Goal: Task Accomplishment & Management: Complete application form

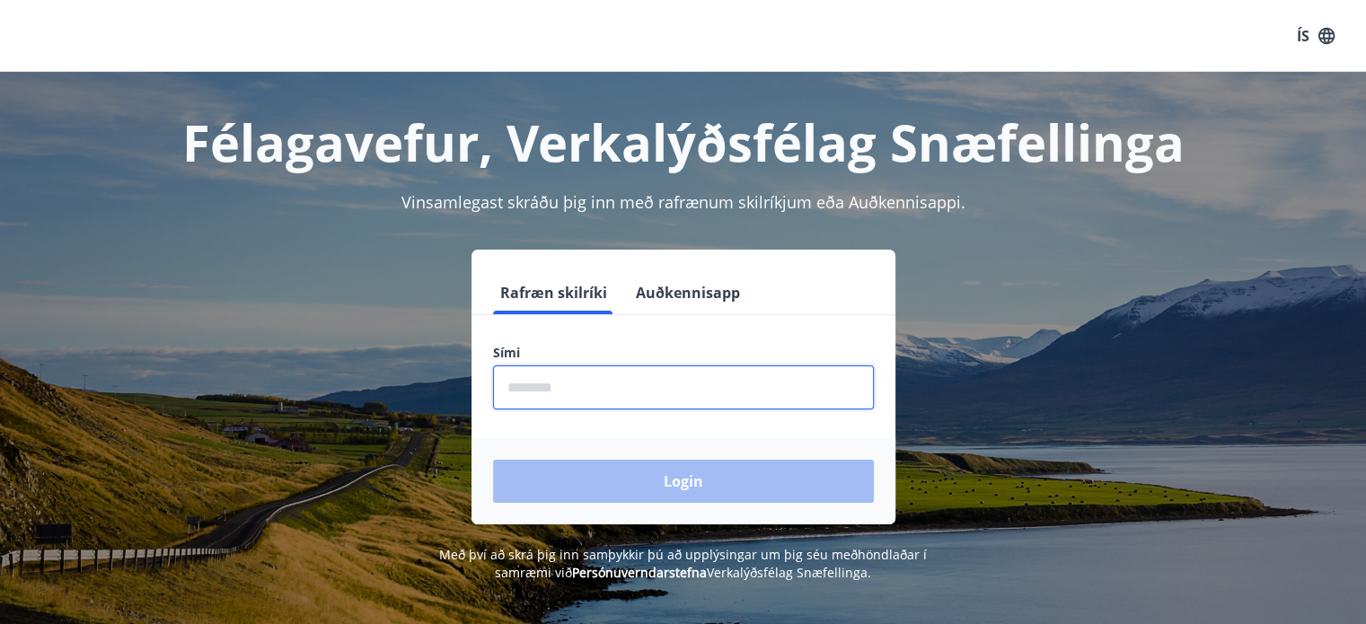
click at [608, 390] on input "phone" at bounding box center [683, 387] width 381 height 44
type input "********"
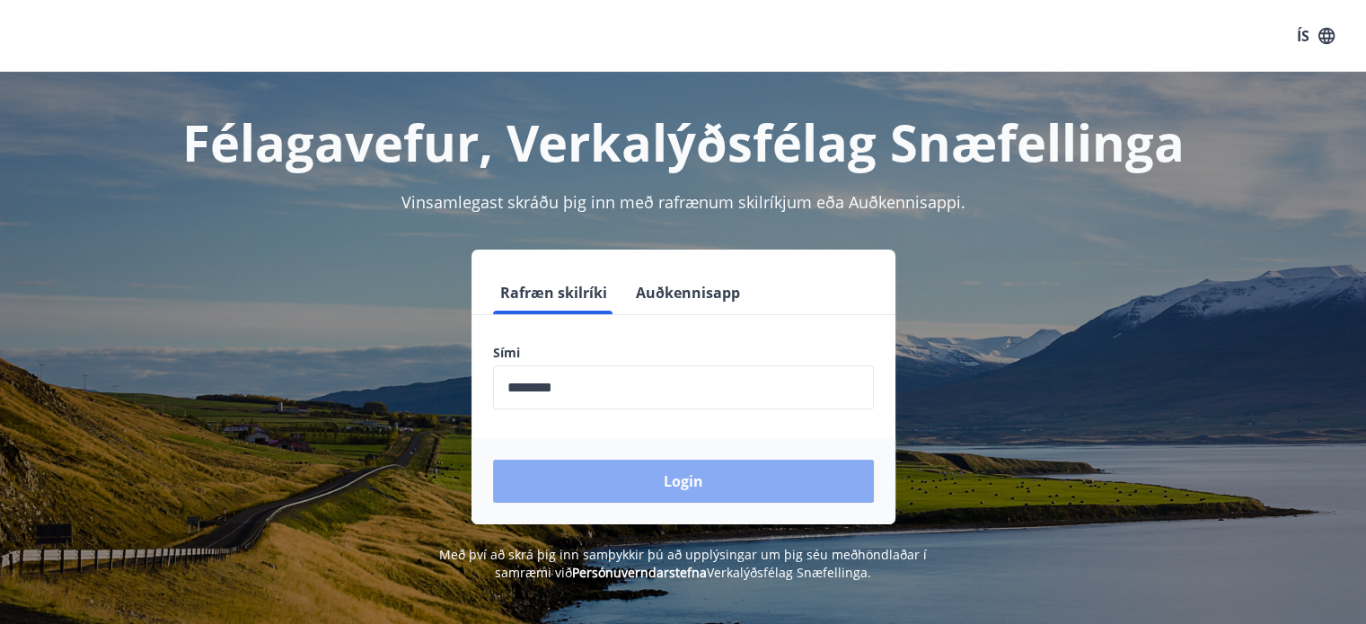
click at [645, 492] on button "Login" at bounding box center [683, 481] width 381 height 43
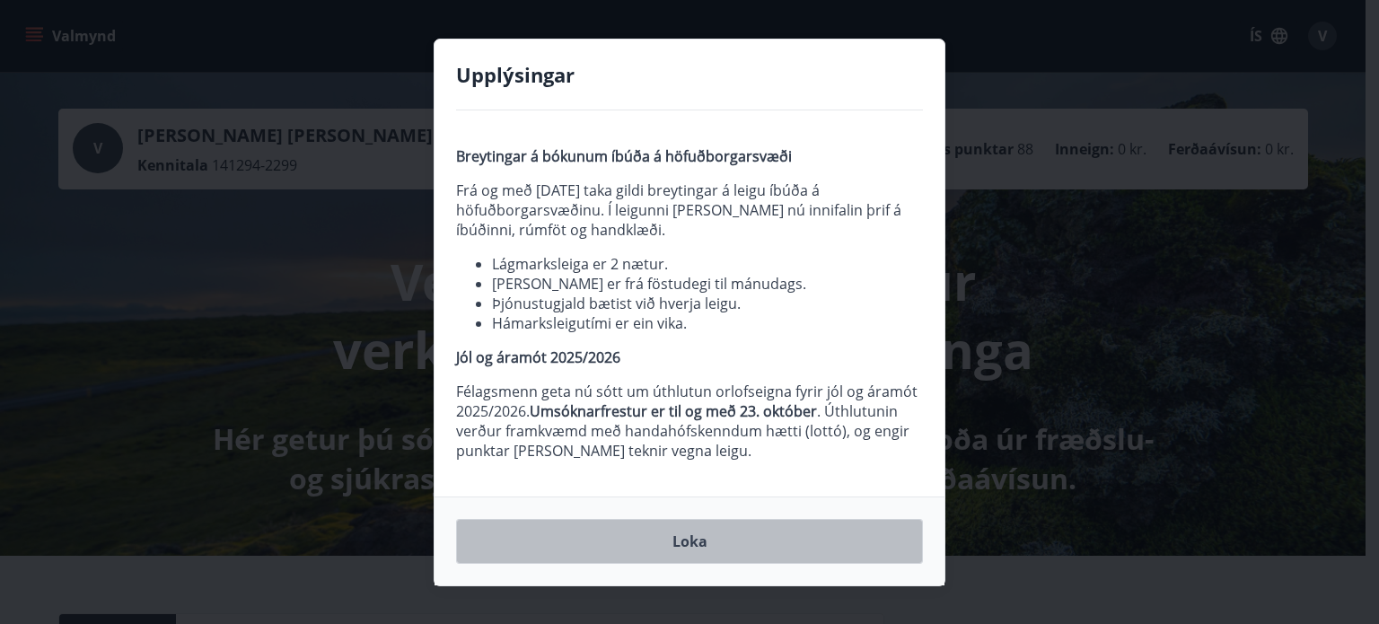
click at [693, 550] on button "Loka" at bounding box center [689, 541] width 467 height 45
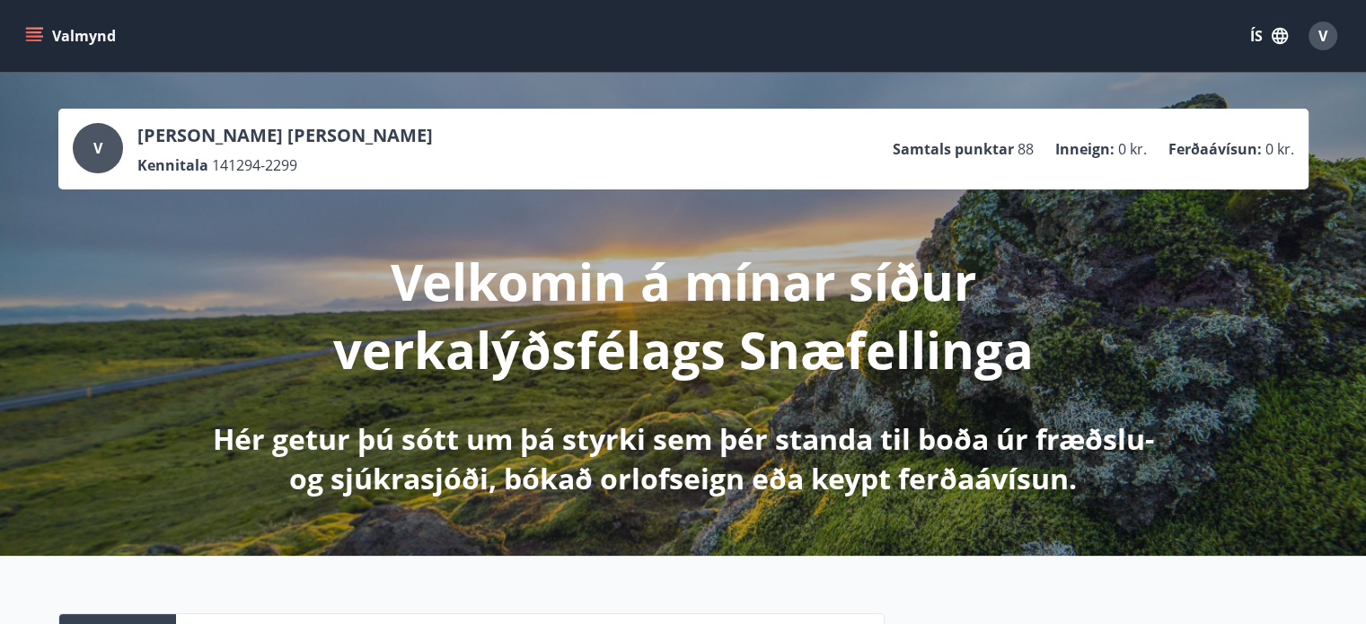
click at [733, 479] on p "Hér getur þú sótt um þá styrki sem þér standa til boða úr fræðslu- og sjúkrasjó…" at bounding box center [683, 458] width 948 height 79
click at [63, 46] on button "Valmynd" at bounding box center [72, 36] width 101 height 32
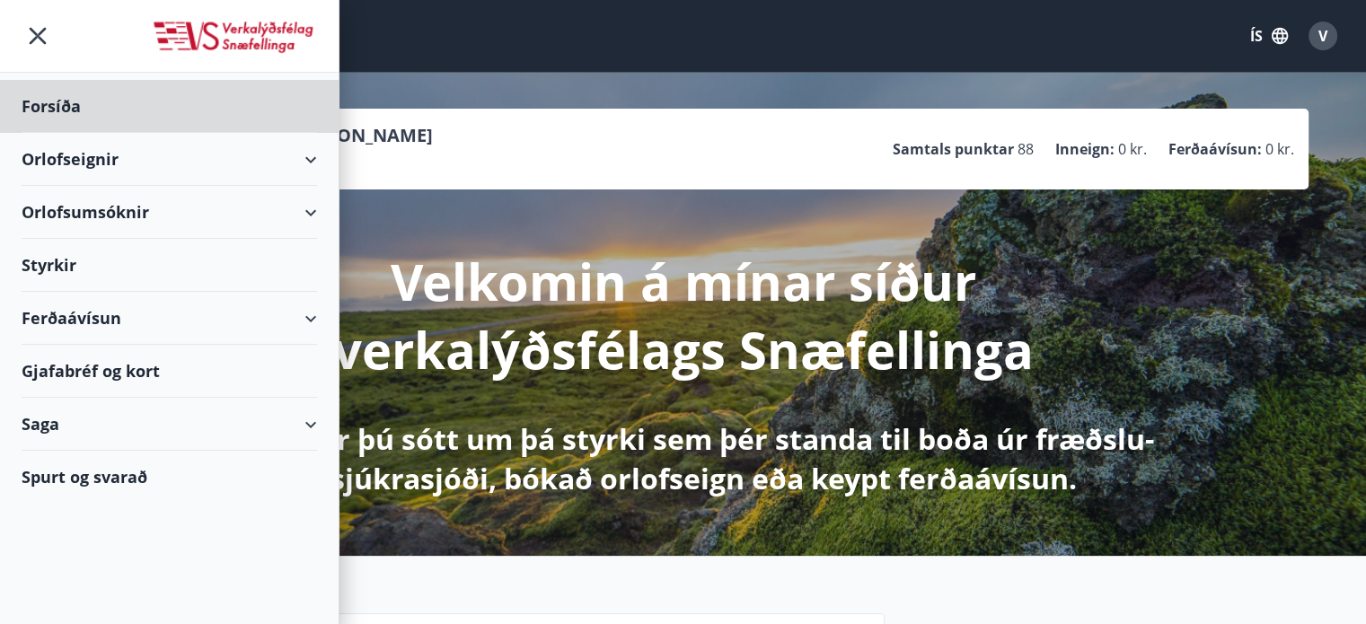
click at [122, 268] on div "Styrkir" at bounding box center [169, 265] width 295 height 53
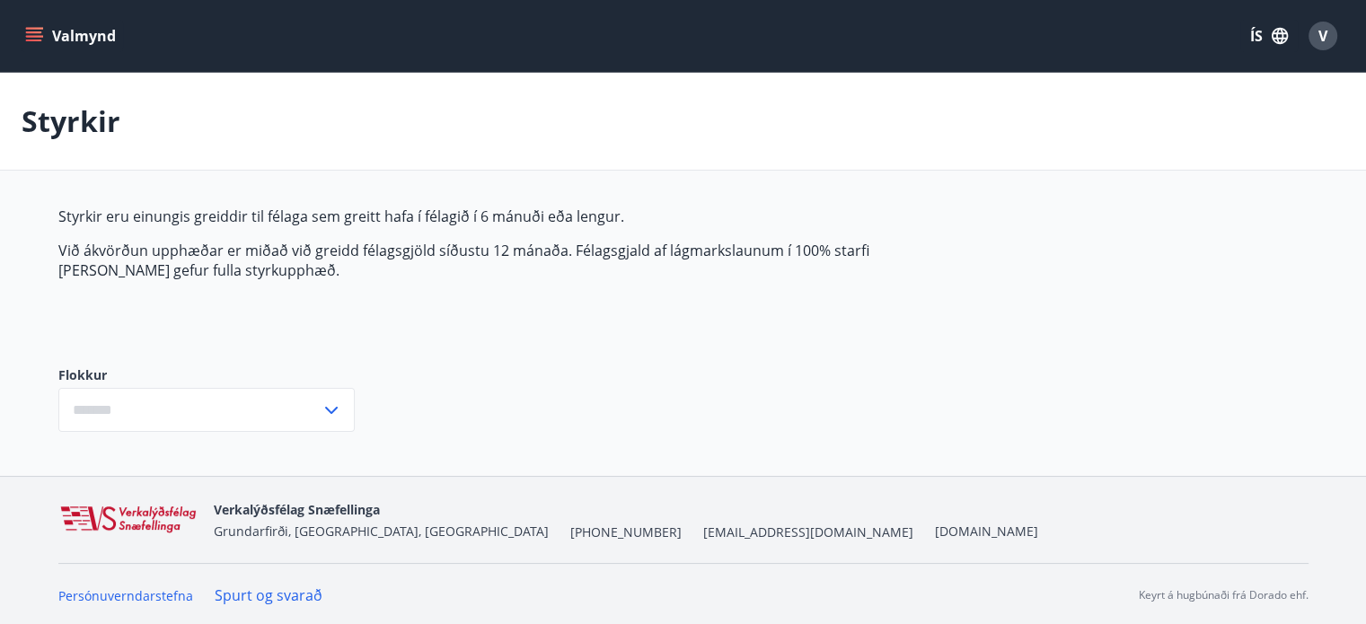
type input "***"
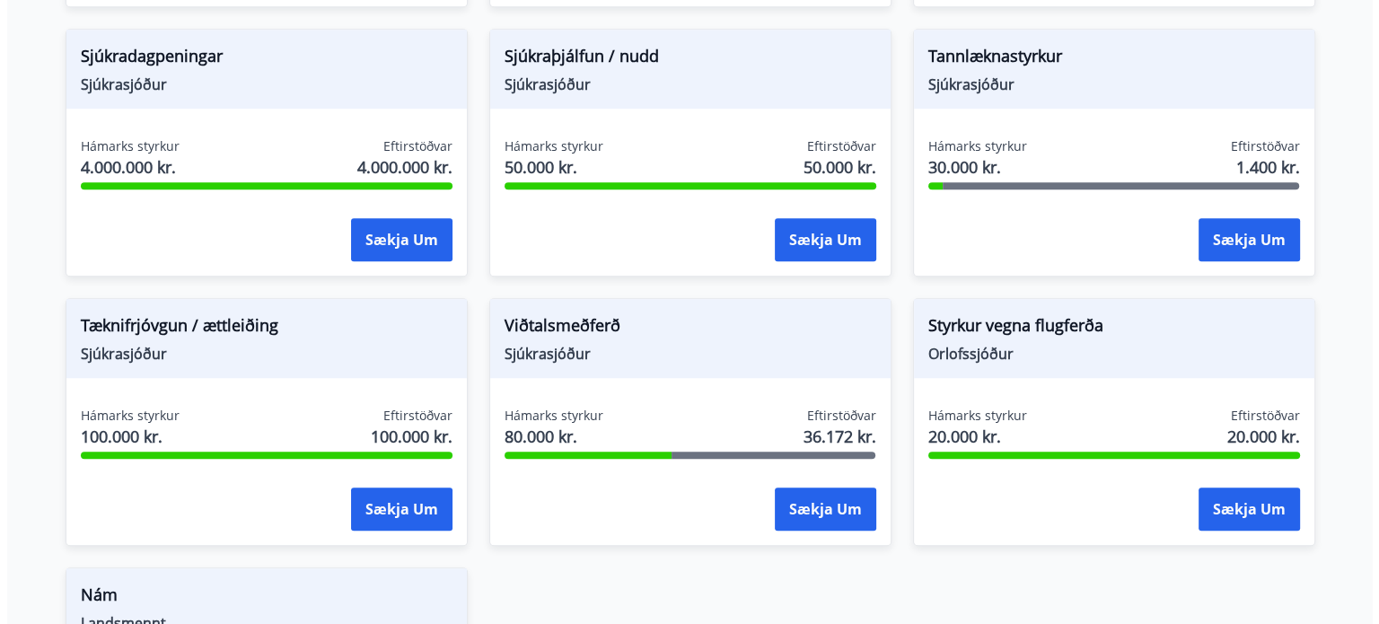
scroll to position [1321, 0]
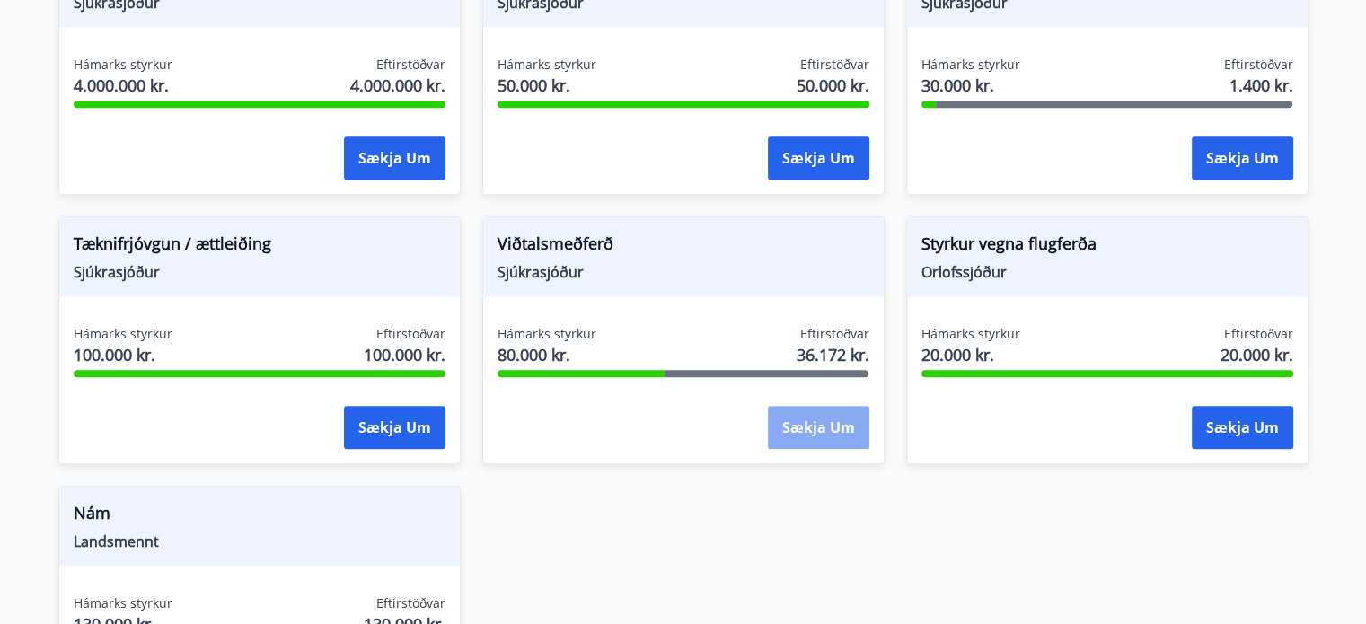
click at [807, 442] on button "Sækja um" at bounding box center [818, 427] width 101 height 43
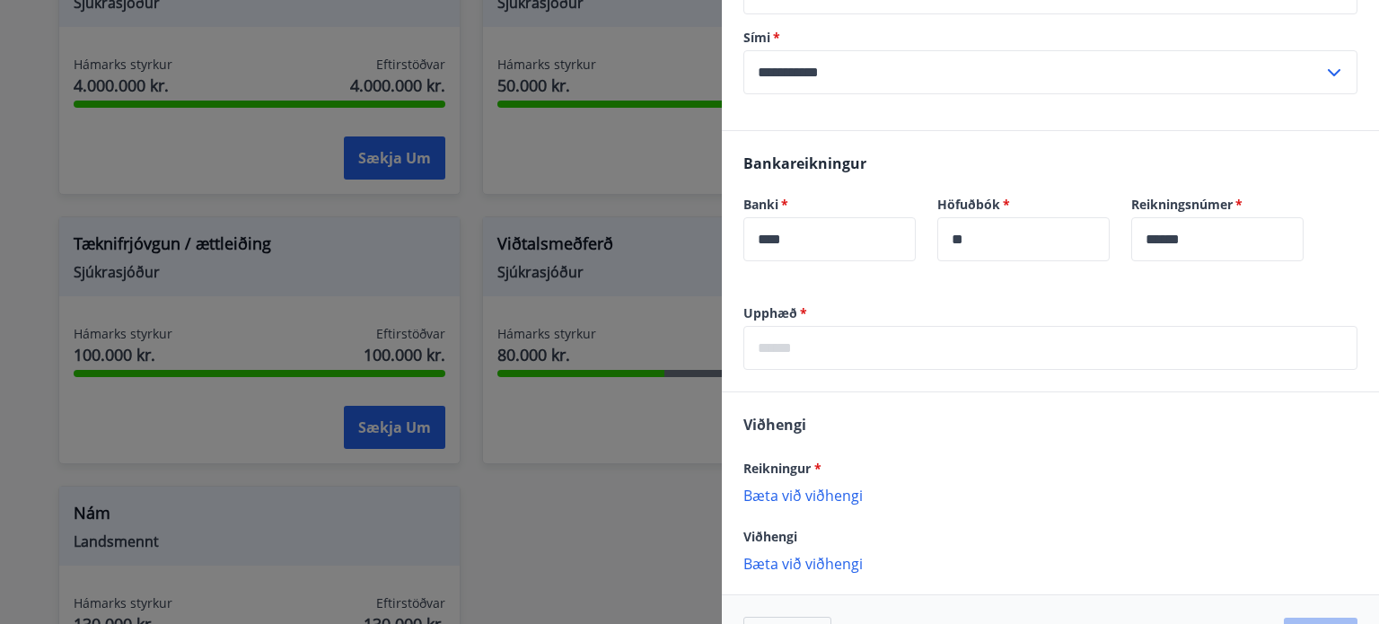
scroll to position [421, 0]
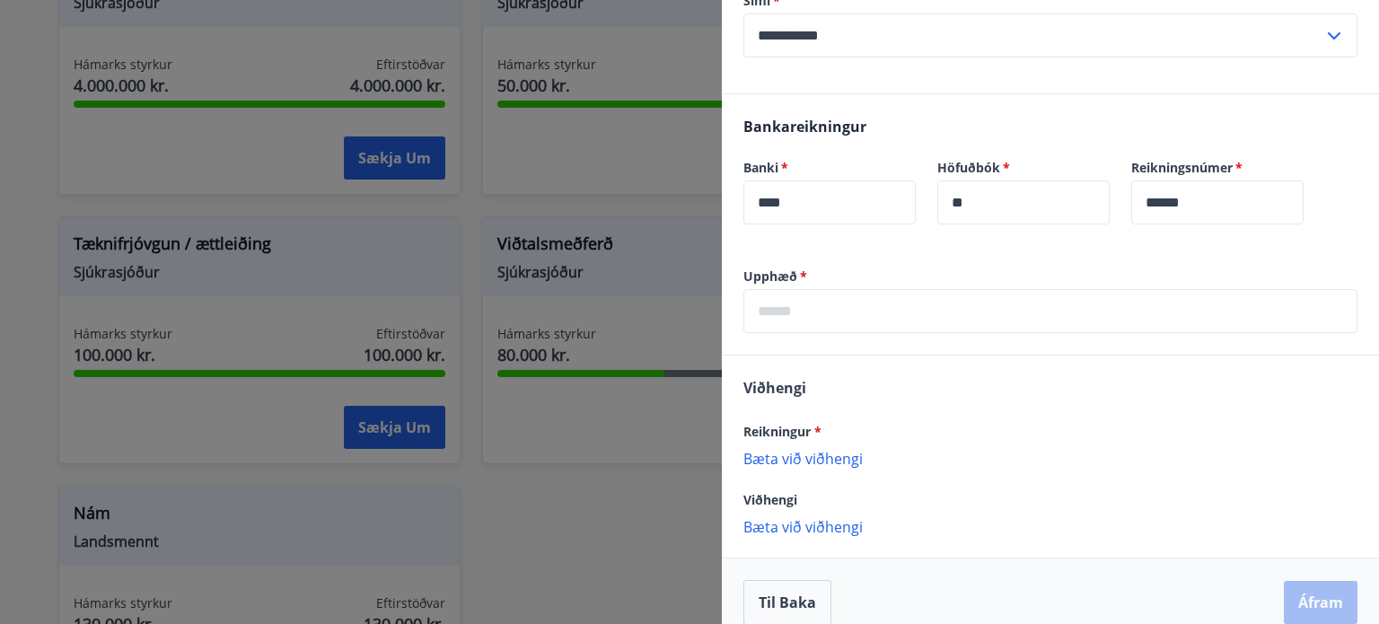
click at [812, 449] on p "Bæta við viðhengi" at bounding box center [1050, 458] width 614 height 18
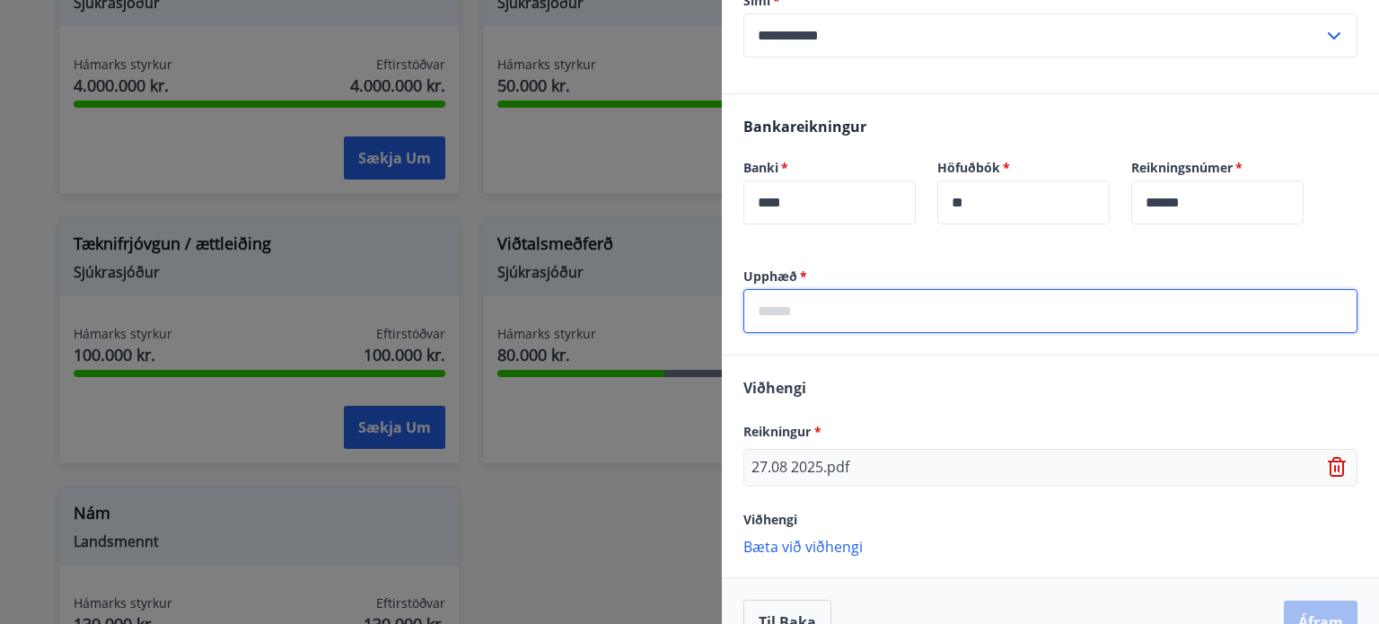
click at [837, 289] on input "text" at bounding box center [1050, 311] width 614 height 44
type input "*****"
click at [1293, 601] on button "Áfram" at bounding box center [1321, 622] width 74 height 43
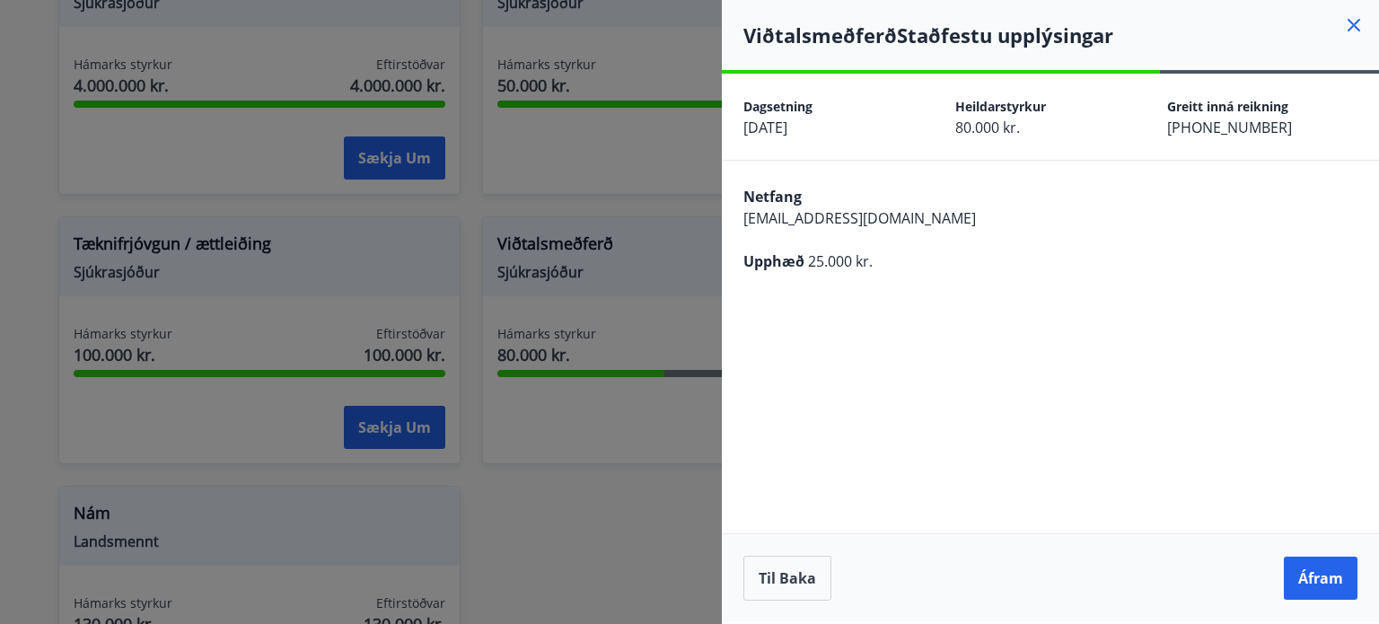
scroll to position [0, 0]
click at [1293, 594] on button "Áfram" at bounding box center [1321, 578] width 74 height 43
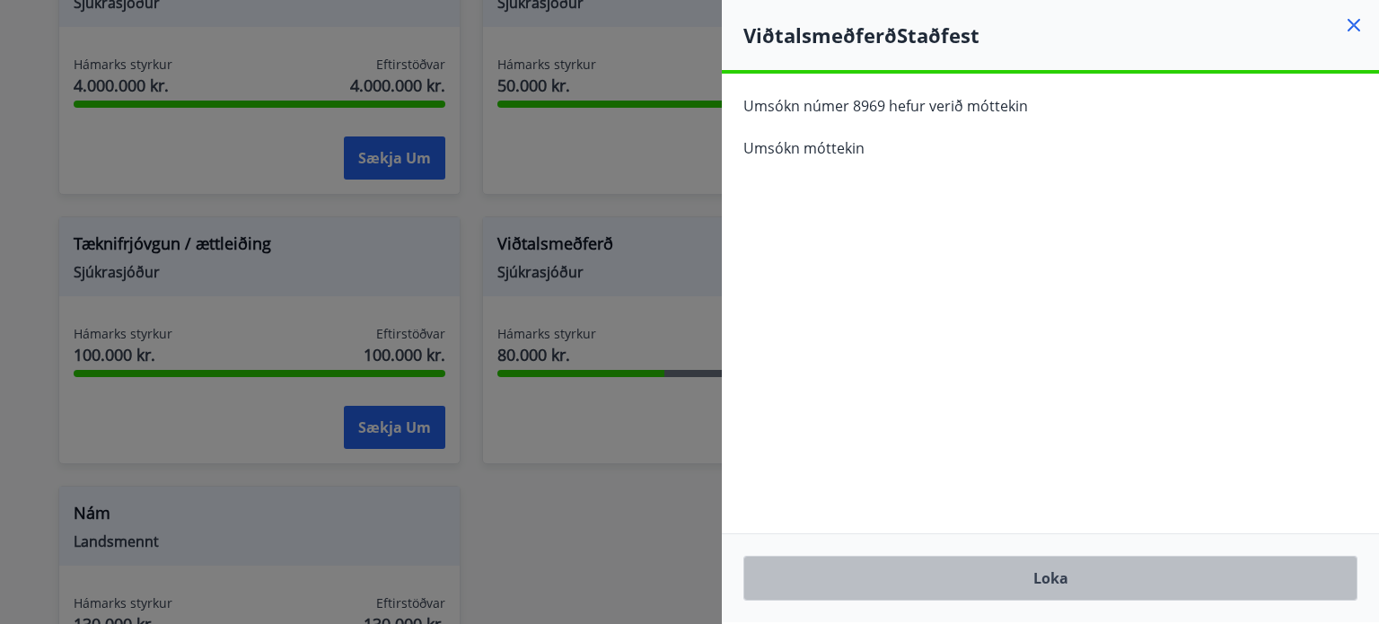
click at [1028, 589] on button "Loka" at bounding box center [1050, 578] width 614 height 45
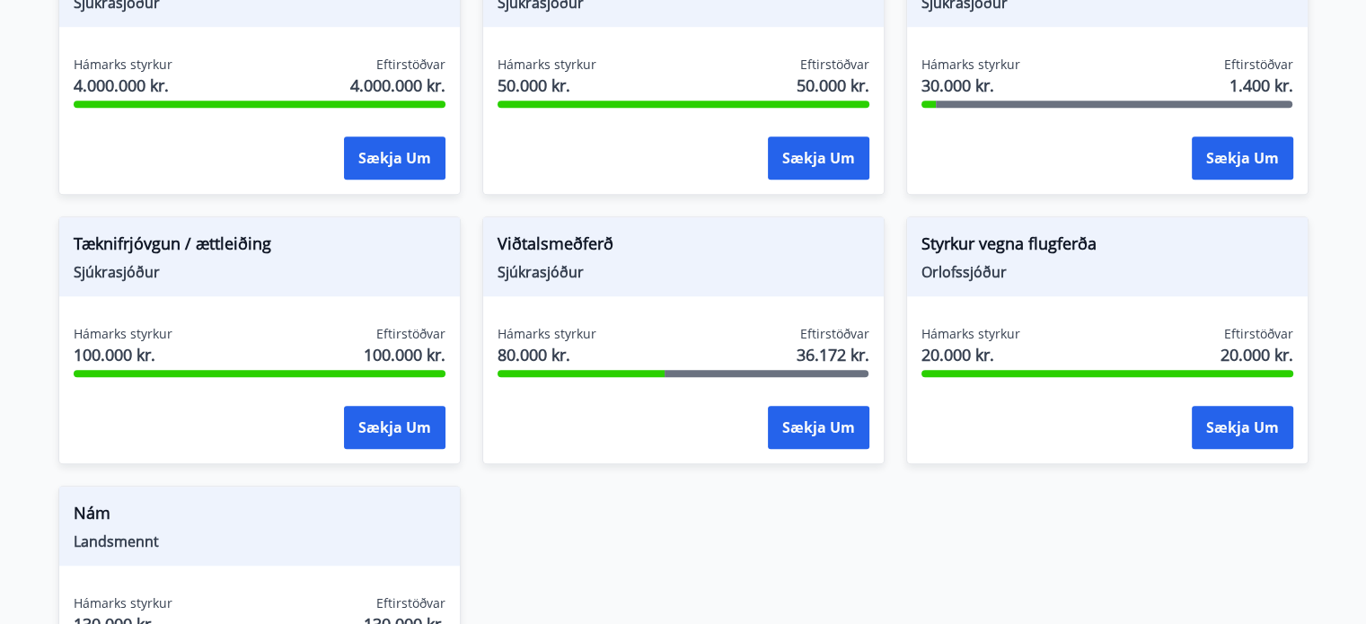
click at [849, 455] on div "Viðtalsmeðferð Sjúkrasjóður Hámarks styrkur 80.000 kr. Eftirstöðvar 36.172 kr. …" at bounding box center [683, 340] width 402 height 248
click at [843, 428] on button "Sækja um" at bounding box center [818, 427] width 101 height 43
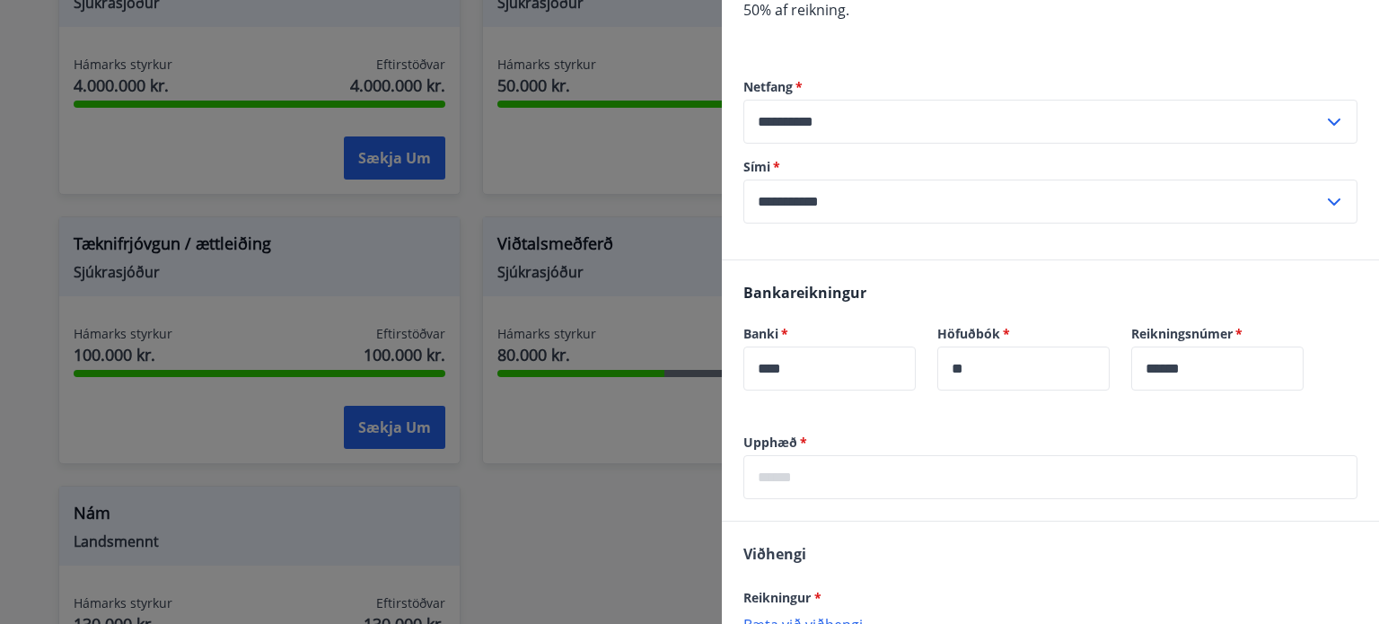
scroll to position [291, 0]
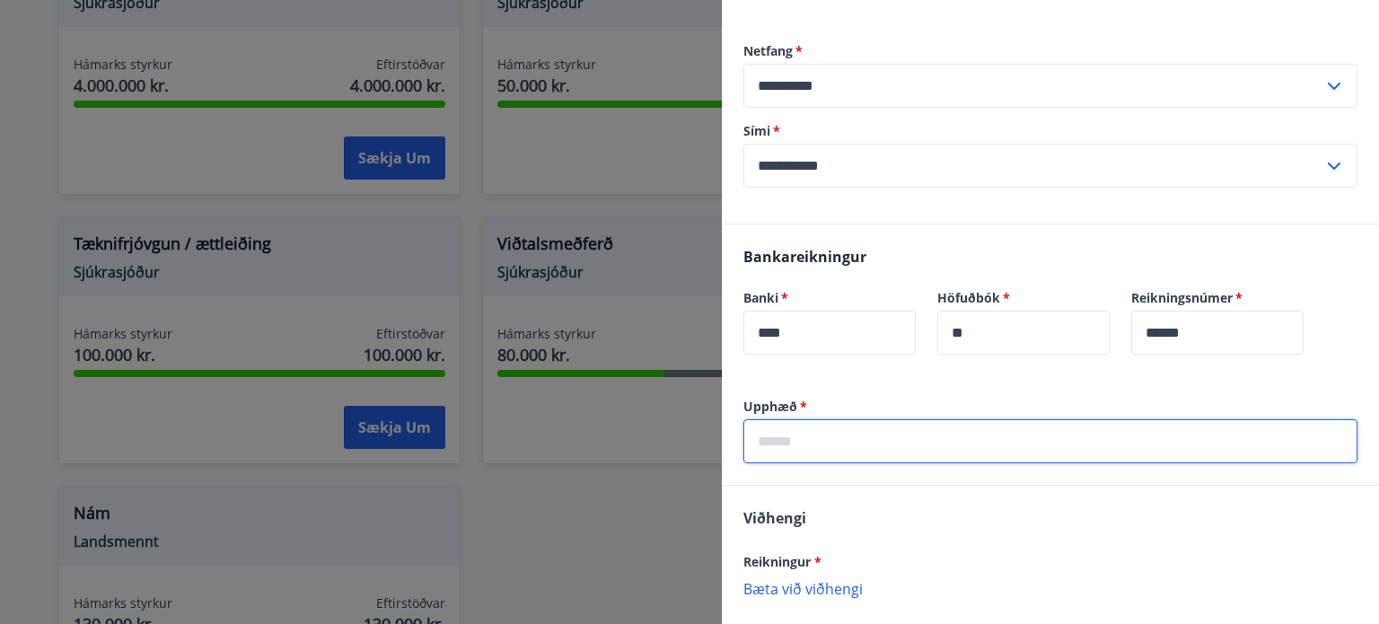
click at [843, 428] on input "text" at bounding box center [1050, 441] width 614 height 44
type input "*****"
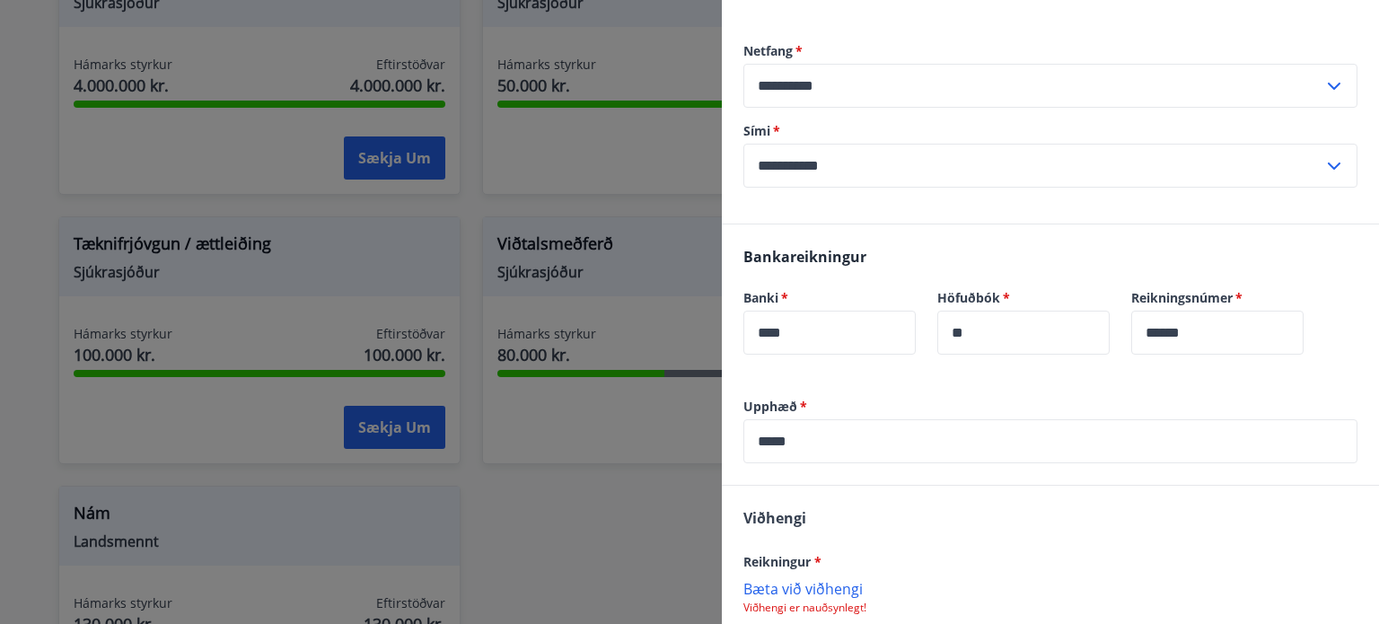
click at [831, 579] on p "Bæta við viðhengi" at bounding box center [1050, 588] width 614 height 18
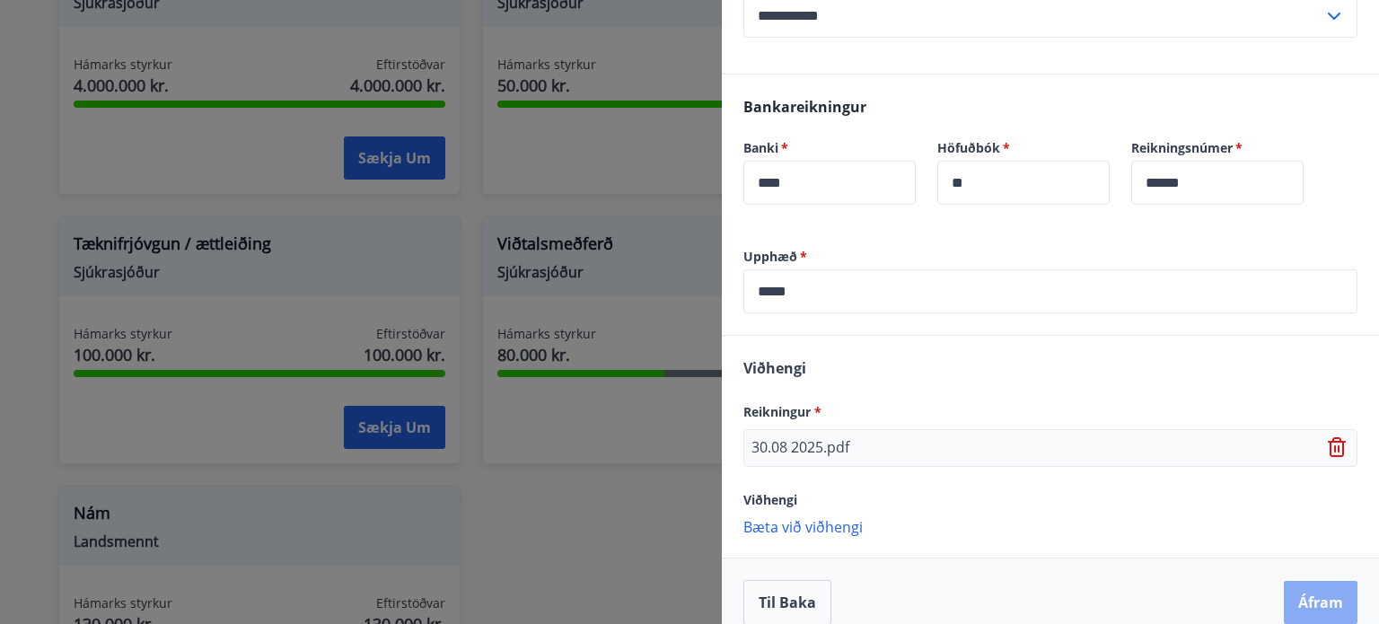
click at [1292, 581] on button "Áfram" at bounding box center [1321, 602] width 74 height 43
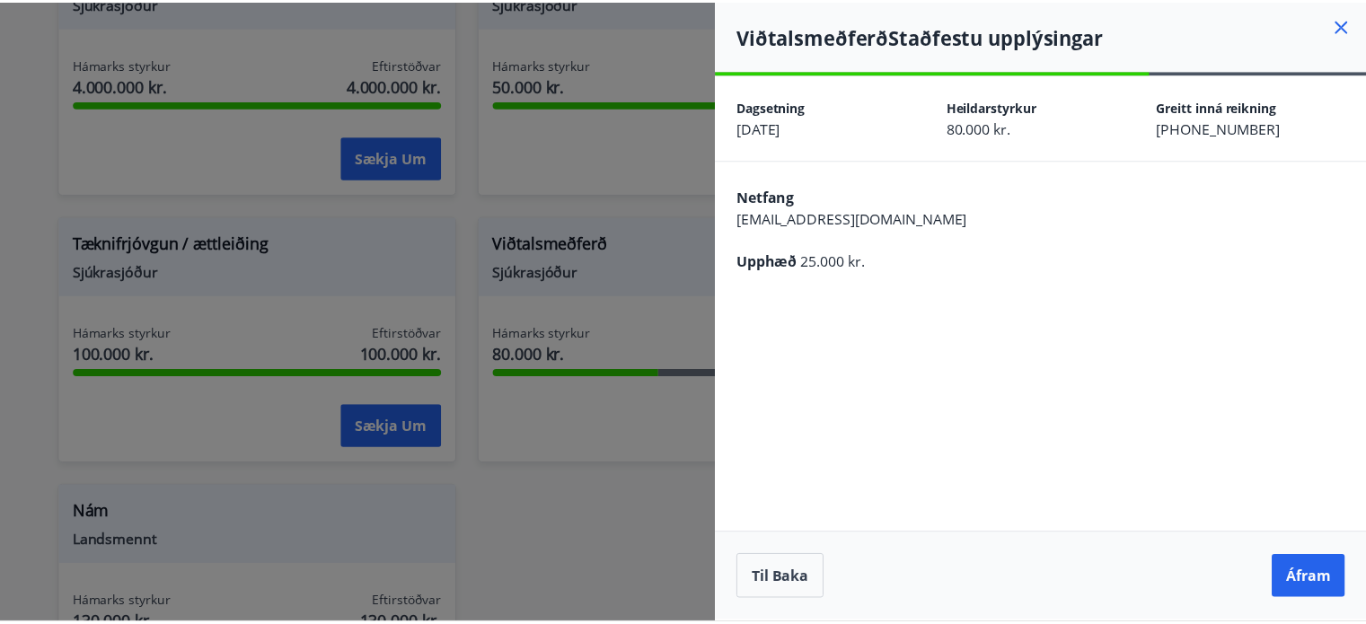
scroll to position [0, 0]
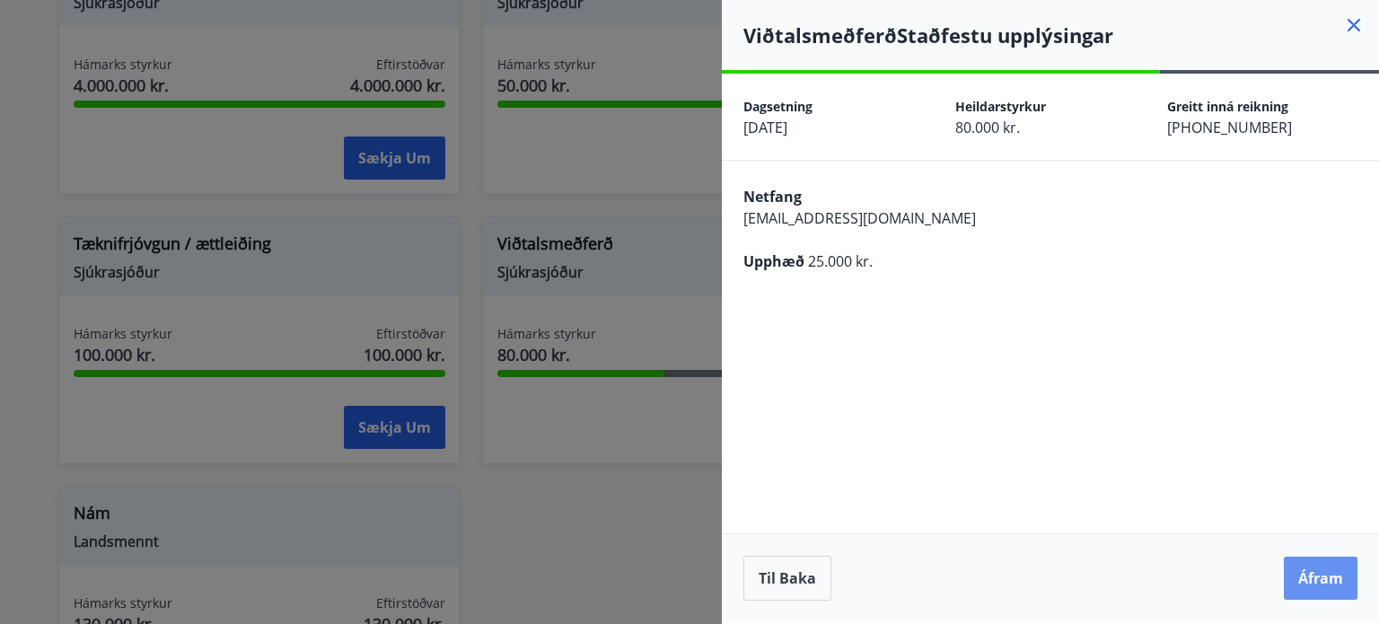
click at [1292, 576] on button "Áfram" at bounding box center [1321, 578] width 74 height 43
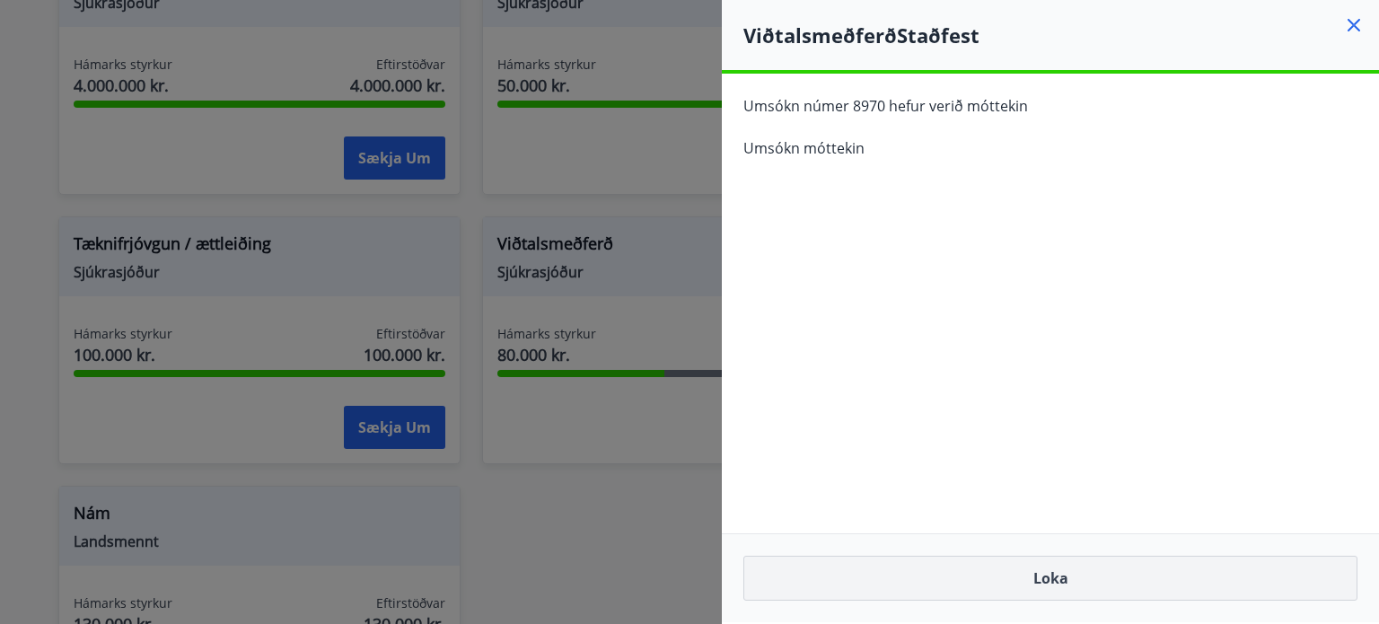
click at [1033, 574] on button "Loka" at bounding box center [1050, 578] width 614 height 45
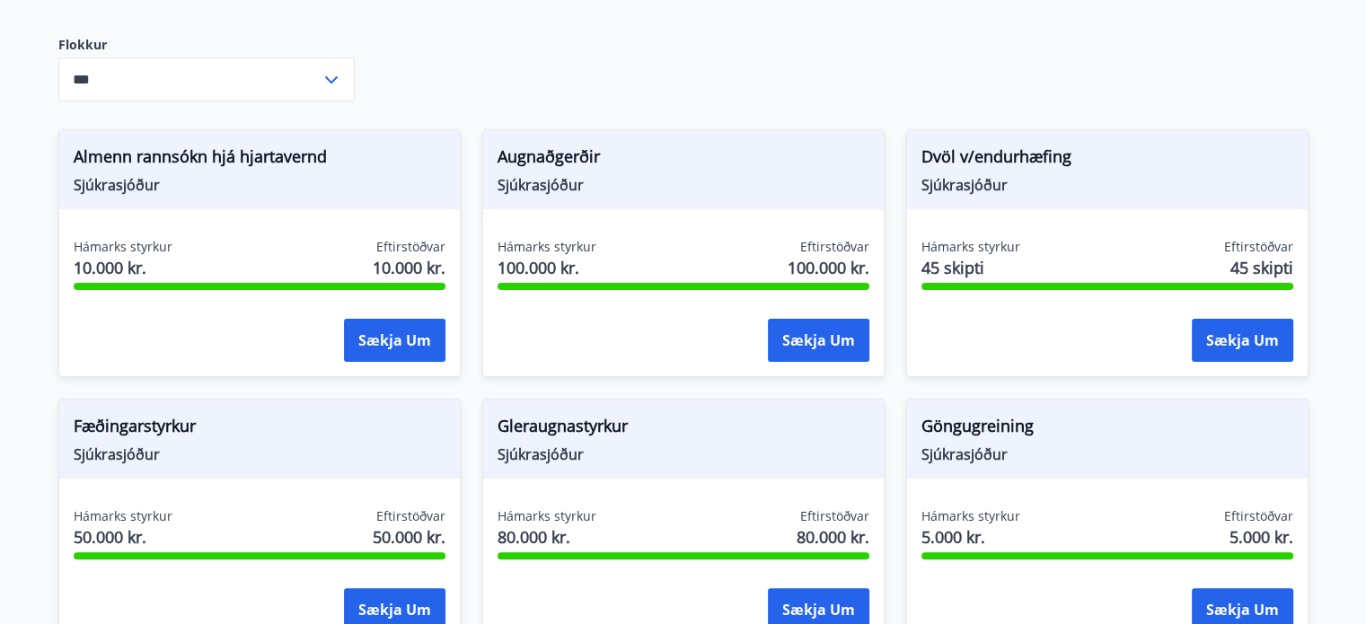
scroll to position [330, 0]
